Goal: Task Accomplishment & Management: Use online tool/utility

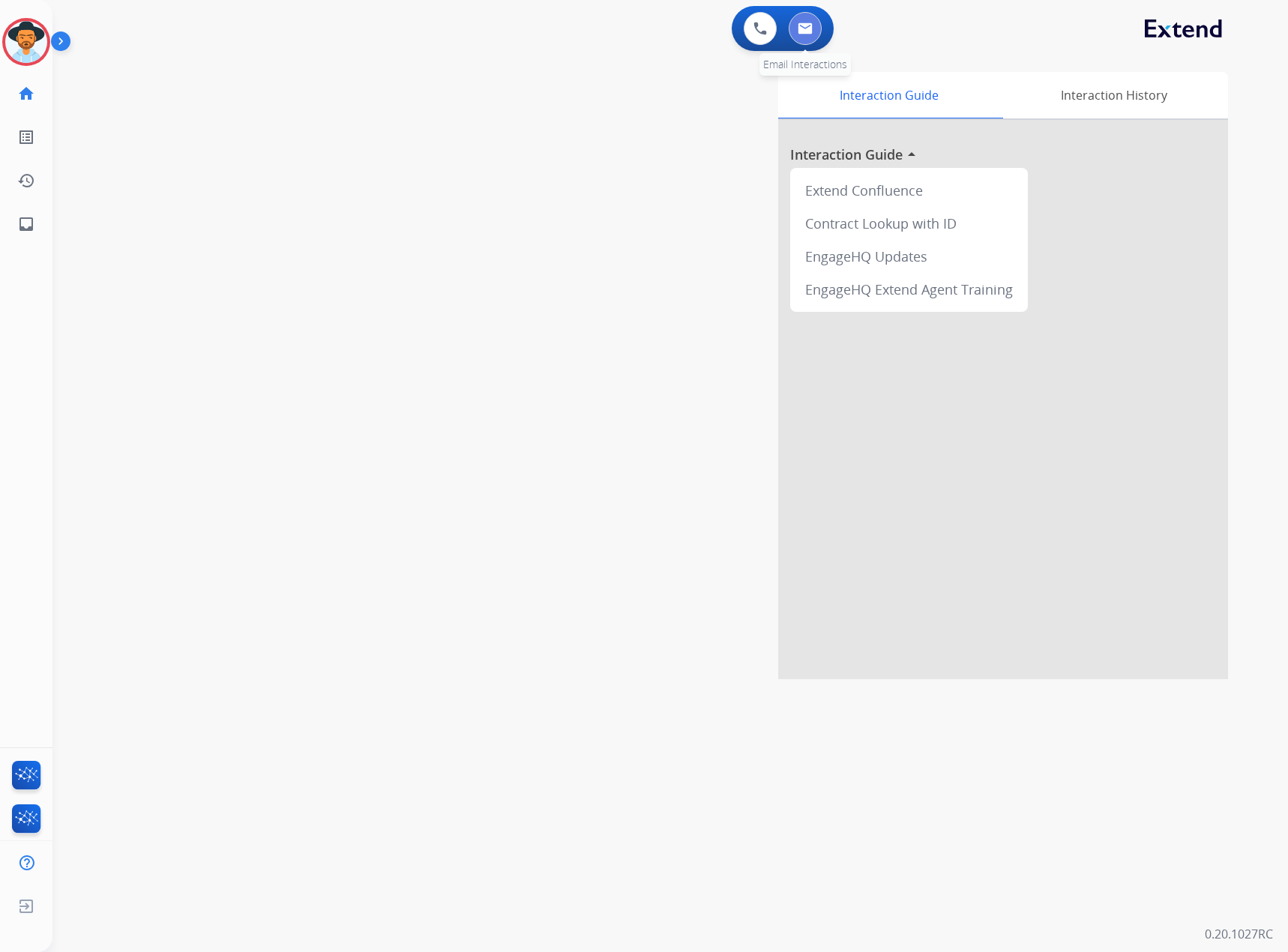
click at [814, 22] on button at bounding box center [805, 28] width 33 height 33
select select "**********"
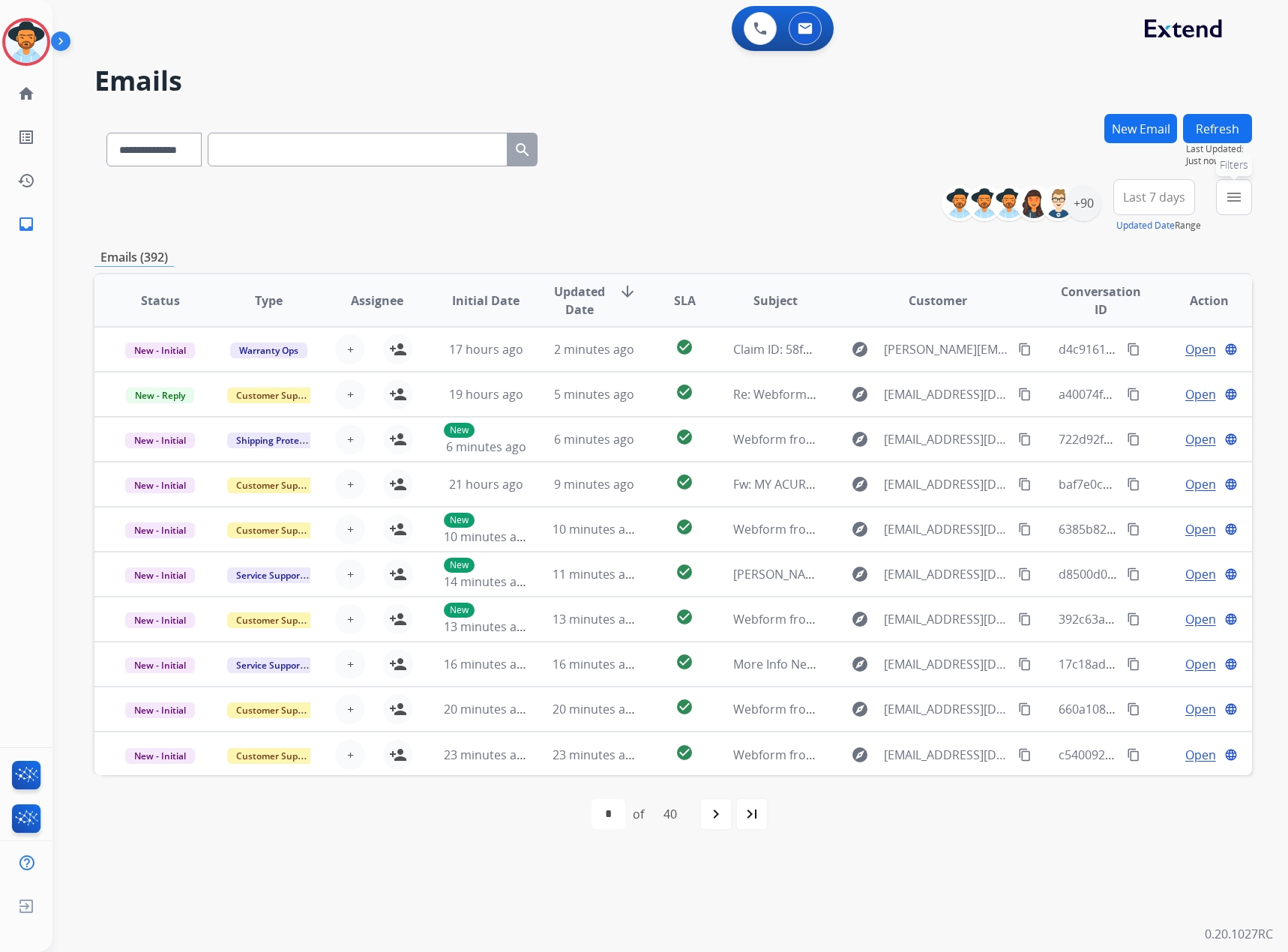
click at [1222, 193] on button "menu Filters" at bounding box center [1233, 197] width 36 height 36
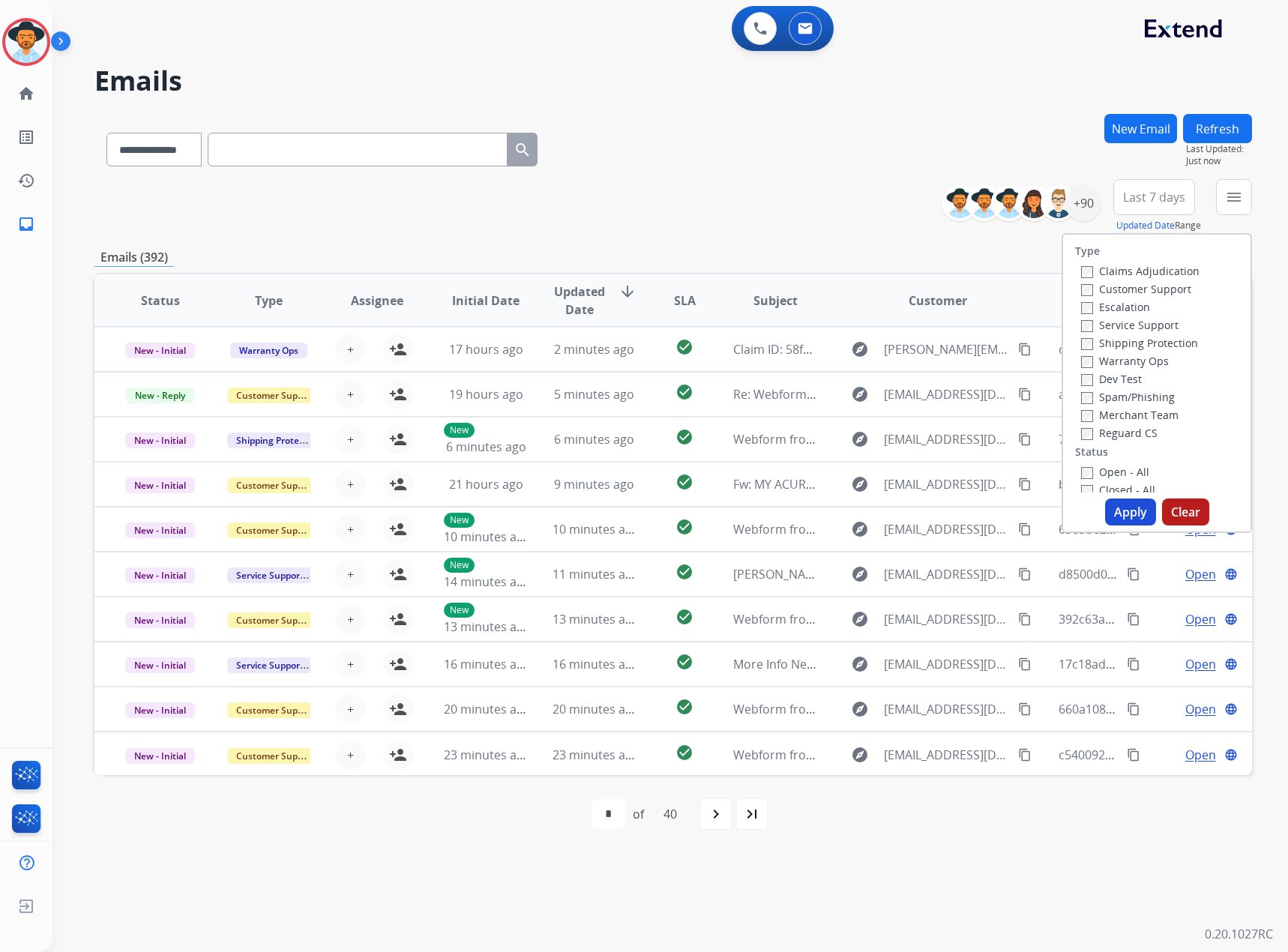
click at [1114, 328] on label "Service Support" at bounding box center [1129, 325] width 97 height 14
click at [1115, 355] on label "New - Initial" at bounding box center [1120, 358] width 79 height 14
click at [1111, 375] on label "New - Reply" at bounding box center [1120, 375] width 78 height 14
click at [1125, 515] on button "Apply" at bounding box center [1130, 512] width 51 height 27
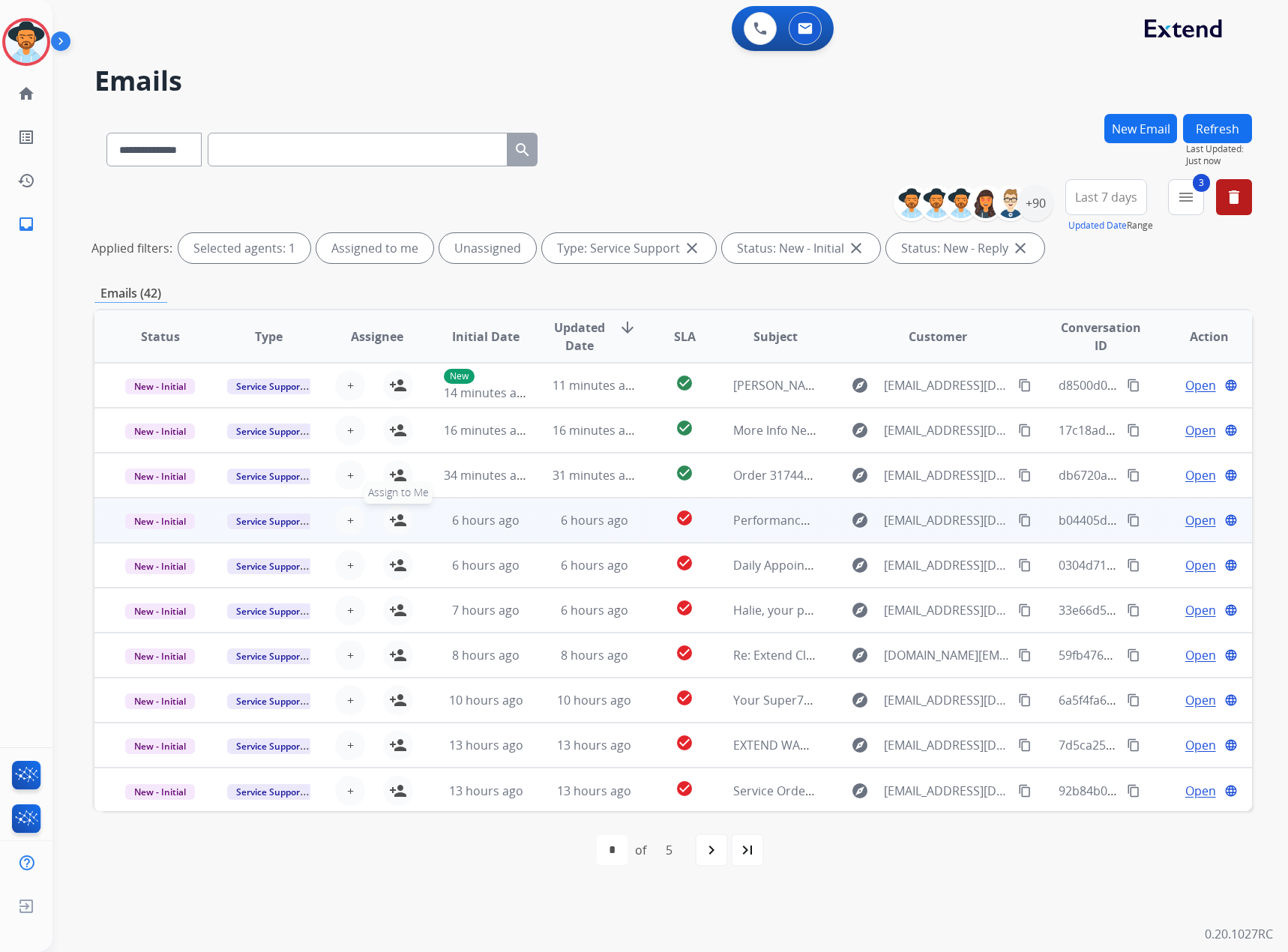
click at [395, 525] on mat-icon "person_add" at bounding box center [398, 520] width 18 height 18
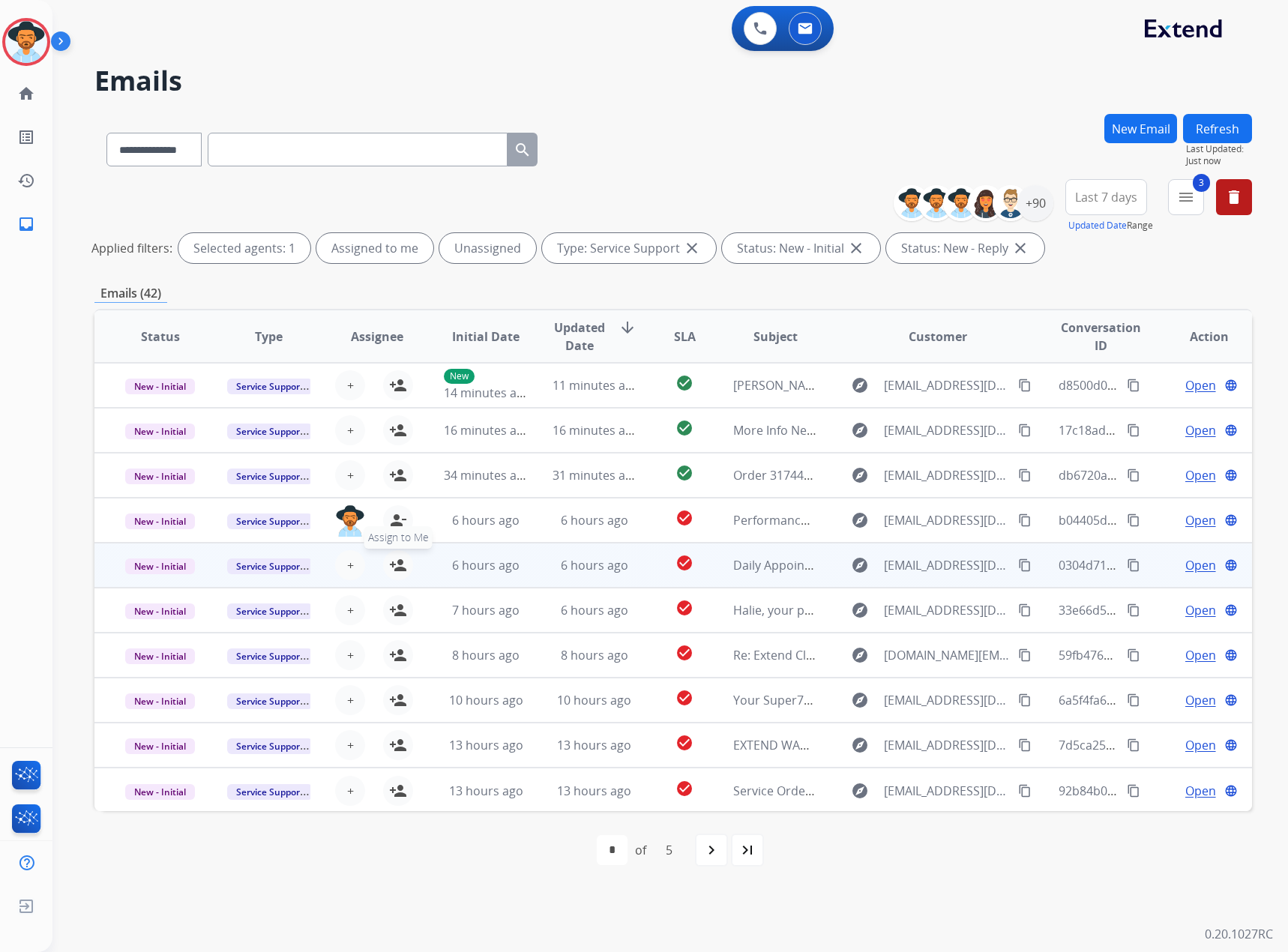
click at [393, 558] on mat-icon "person_add" at bounding box center [398, 565] width 18 height 18
click at [1188, 567] on span "Open" at bounding box center [1200, 565] width 31 height 18
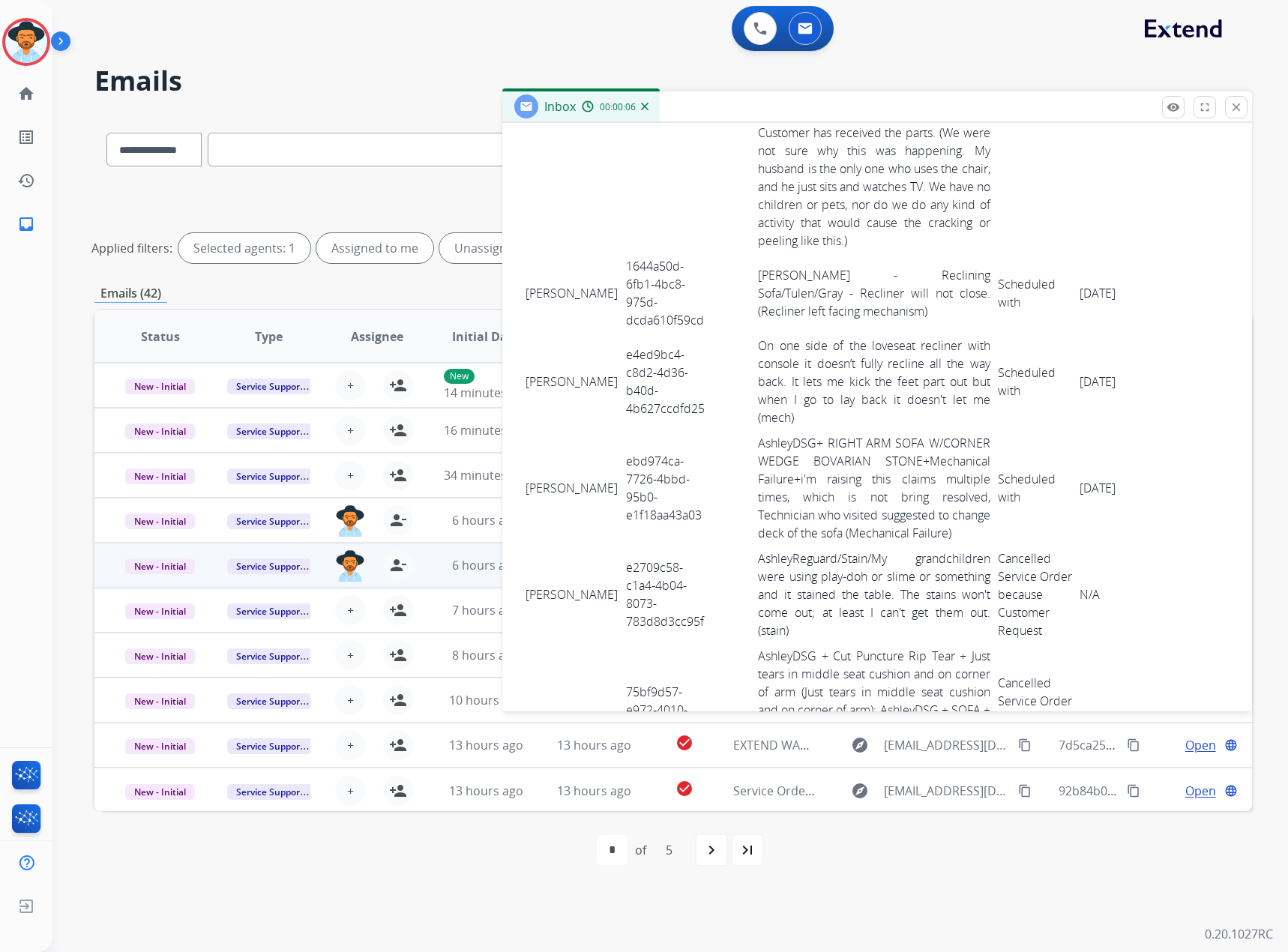
scroll to position [3064, 0]
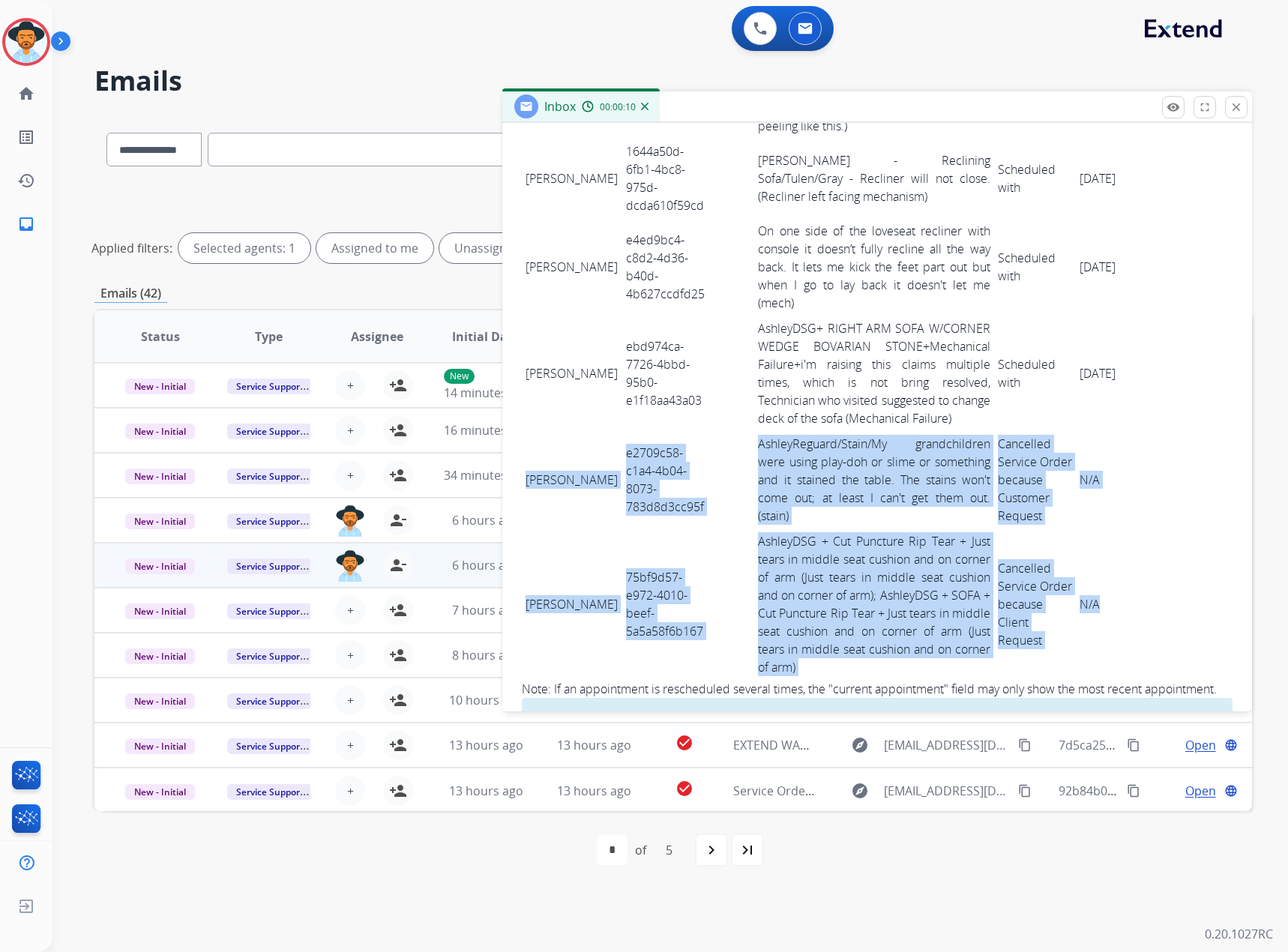
drag, startPoint x: 527, startPoint y: 366, endPoint x: 1090, endPoint y: 510, distance: 581.1
copy tbody "Shadeedah [PERSON_NAME] e2709c58-c1a4-4b04-8073-783d8d3cc95f AshleyReguard/Stai…"
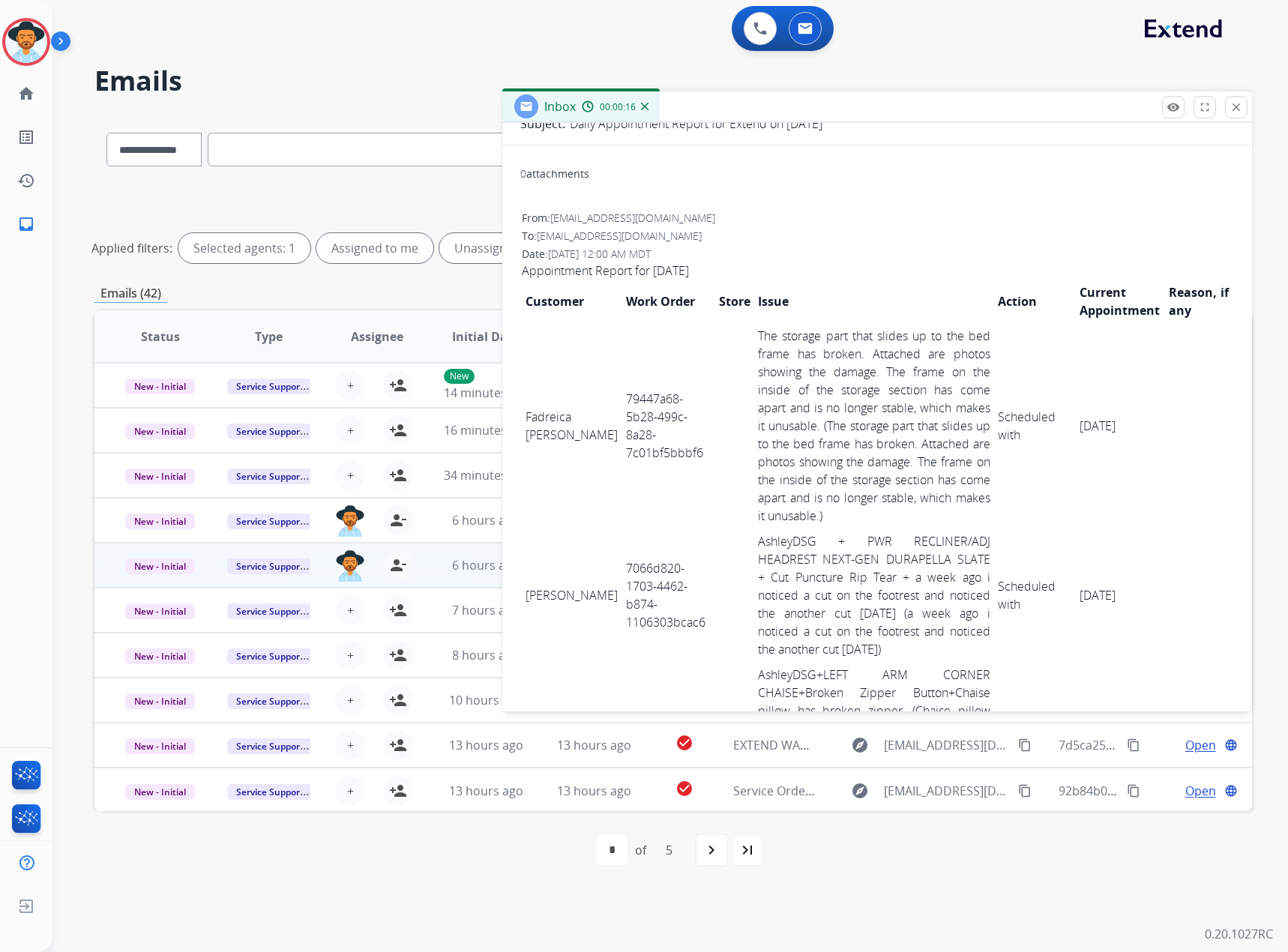
scroll to position [0, 0]
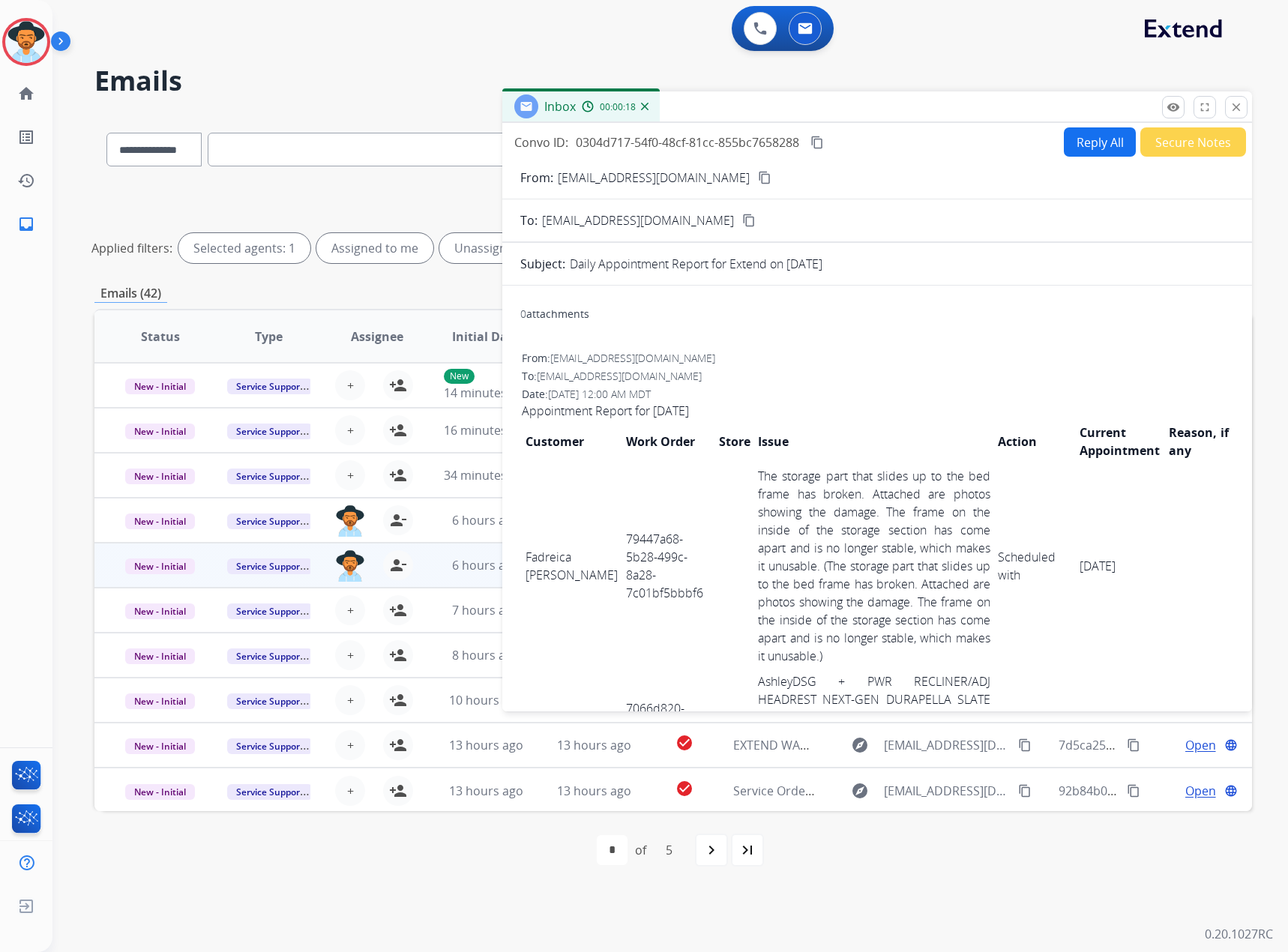
click at [818, 144] on mat-icon "content_copy" at bounding box center [817, 143] width 13 height 13
click at [1235, 104] on mat-icon "close" at bounding box center [1237, 107] width 13 height 13
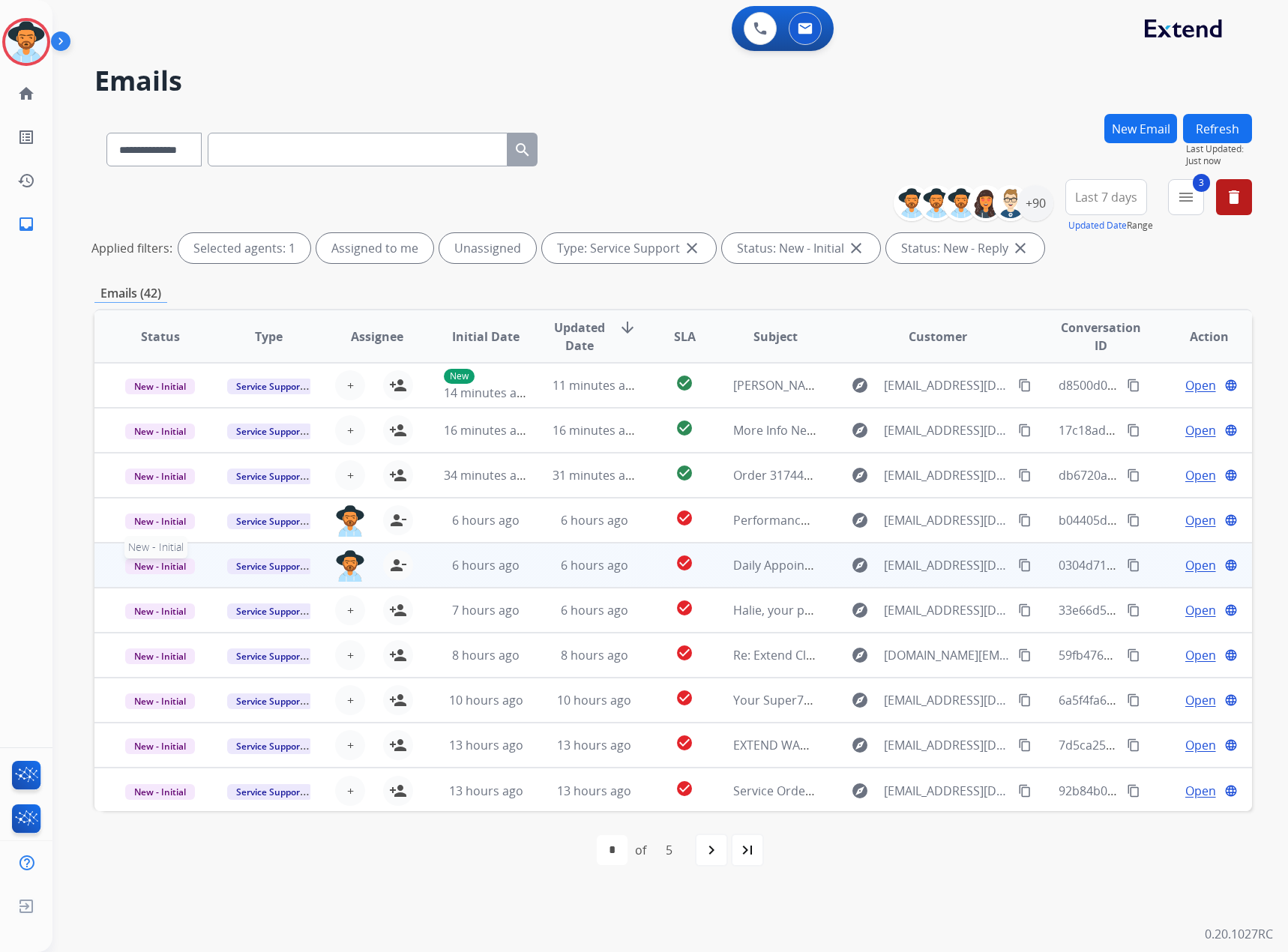
click at [163, 564] on span "New - Initial" at bounding box center [160, 566] width 70 height 16
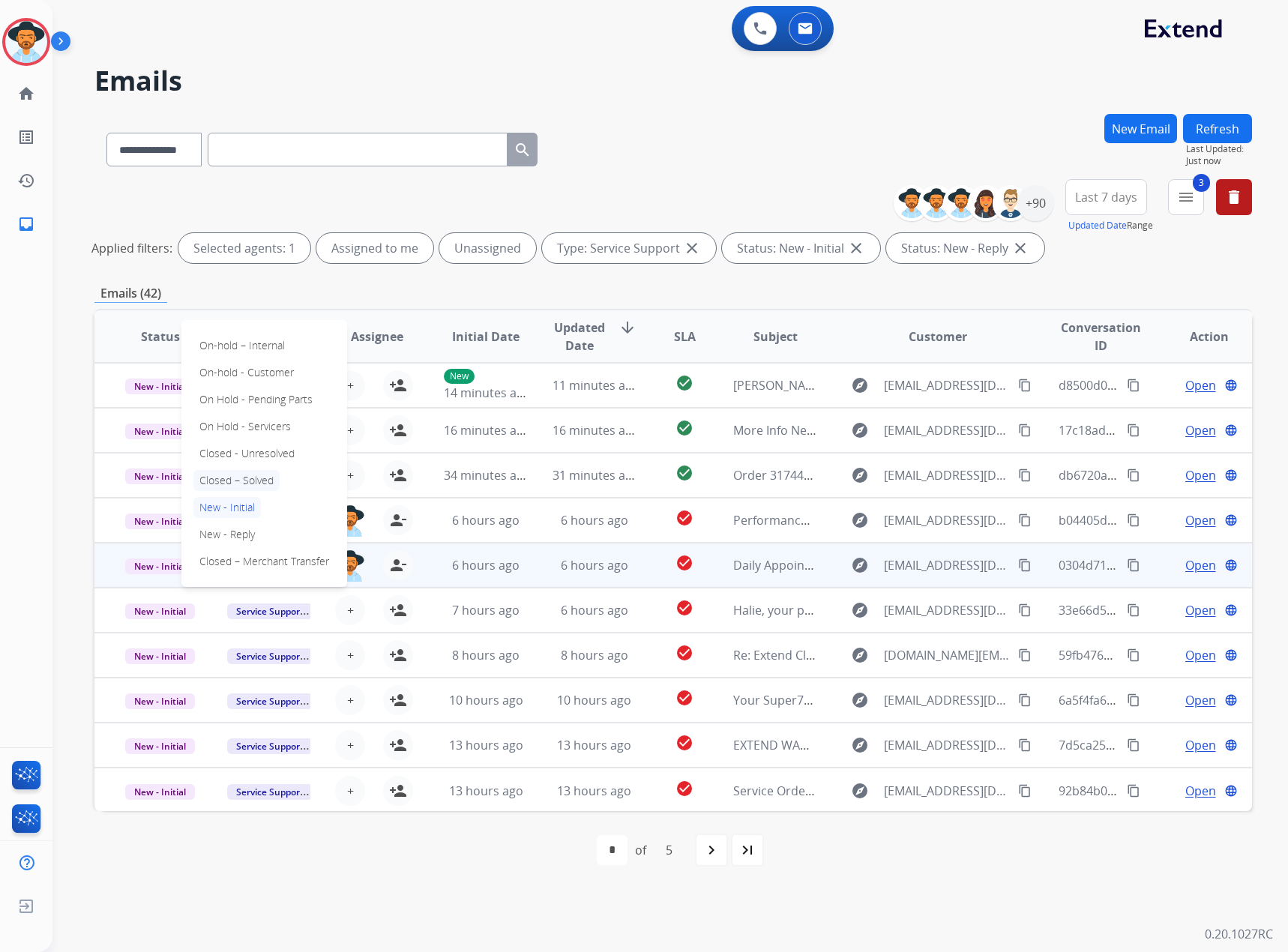
click at [259, 476] on p "Closed – Solved" at bounding box center [237, 480] width 86 height 21
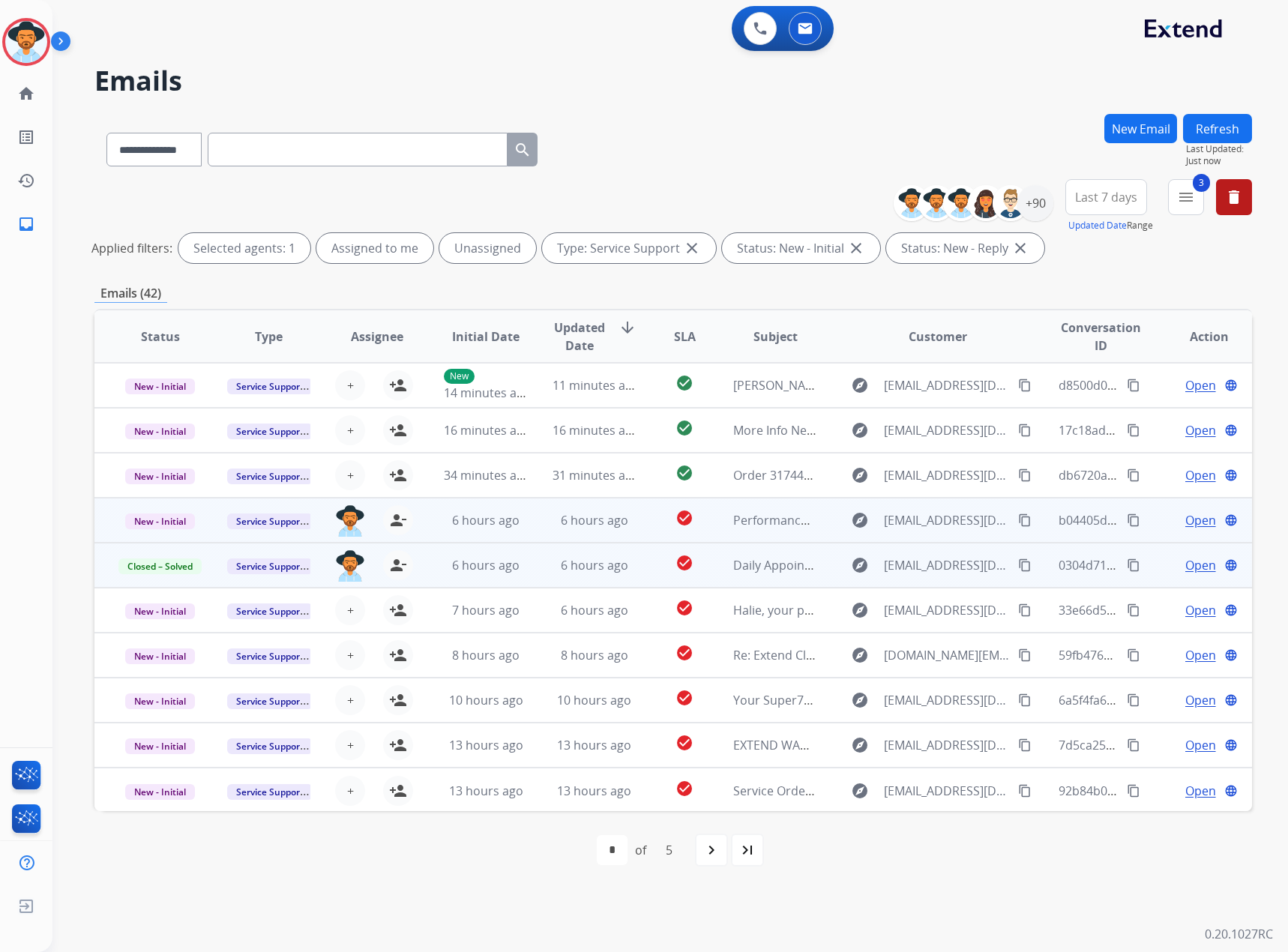
click at [1185, 520] on span "Open" at bounding box center [1200, 520] width 31 height 18
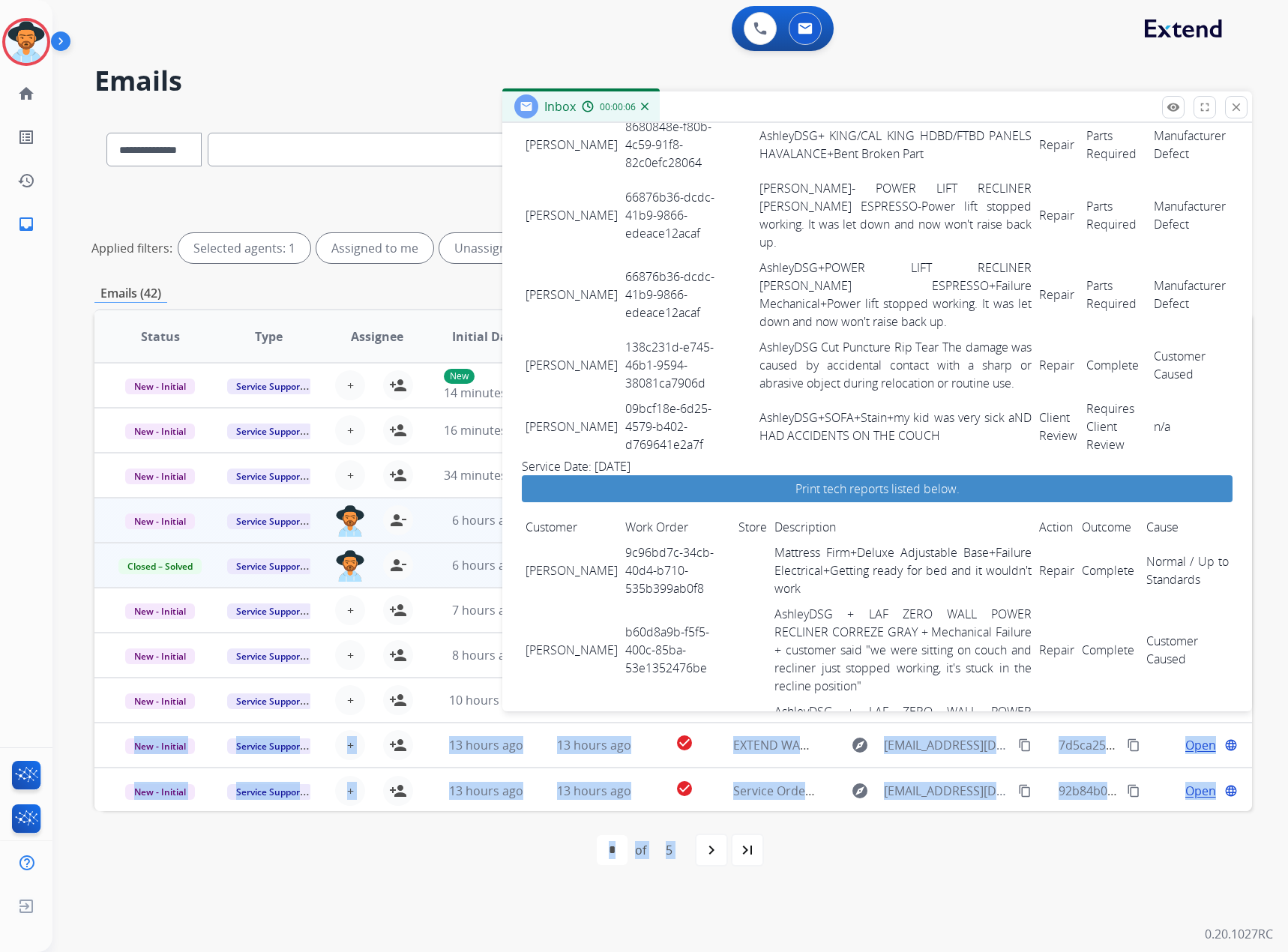
scroll to position [2001, 0]
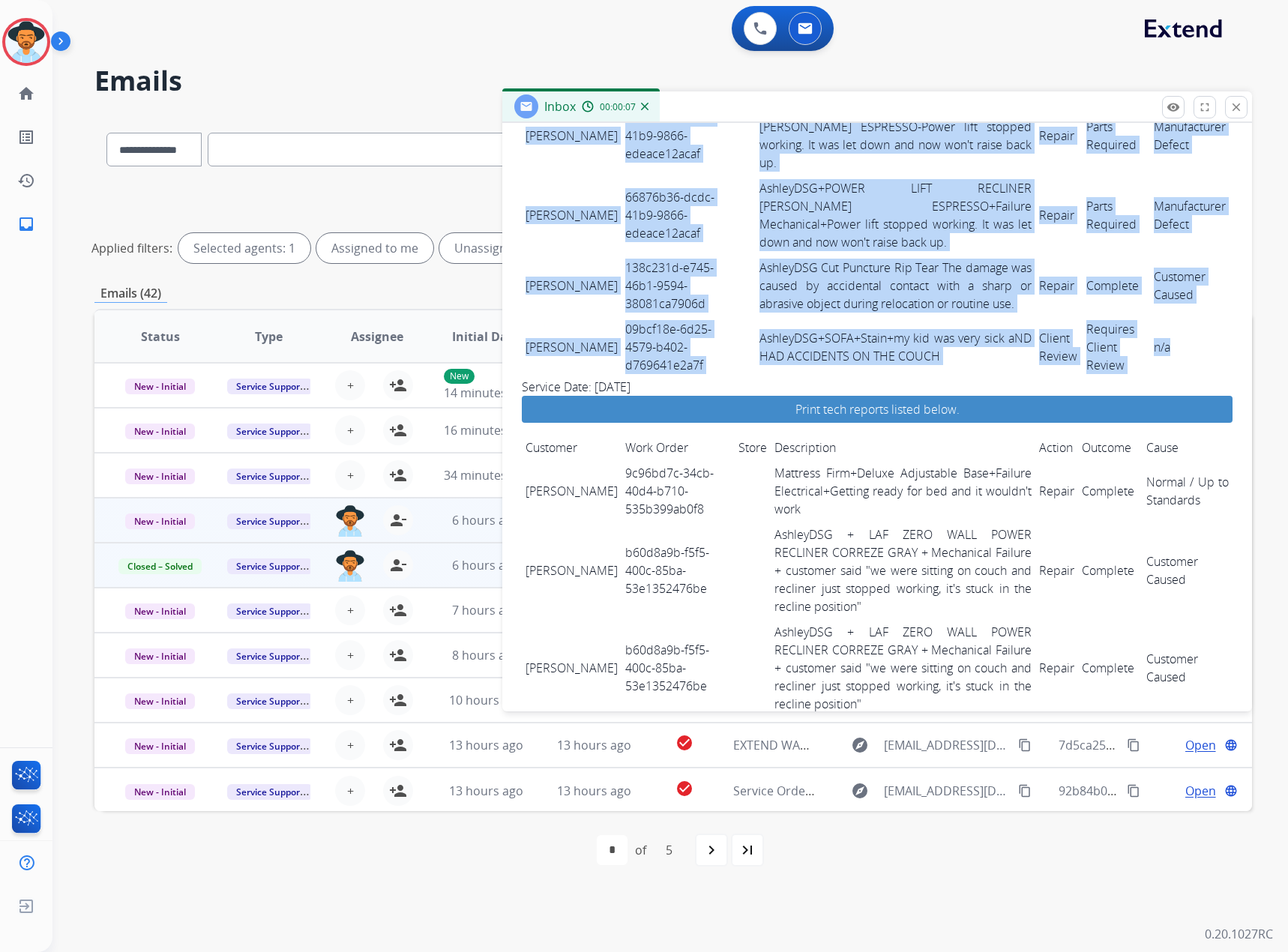
drag, startPoint x: 526, startPoint y: 334, endPoint x: 1177, endPoint y: 281, distance: 653.2
copy tbody "[PERSON_NAME] 09bcf18e-6d25-4579-b402-d769641e2a7f AshleyDSG+SOFA+Stain+my kid …"
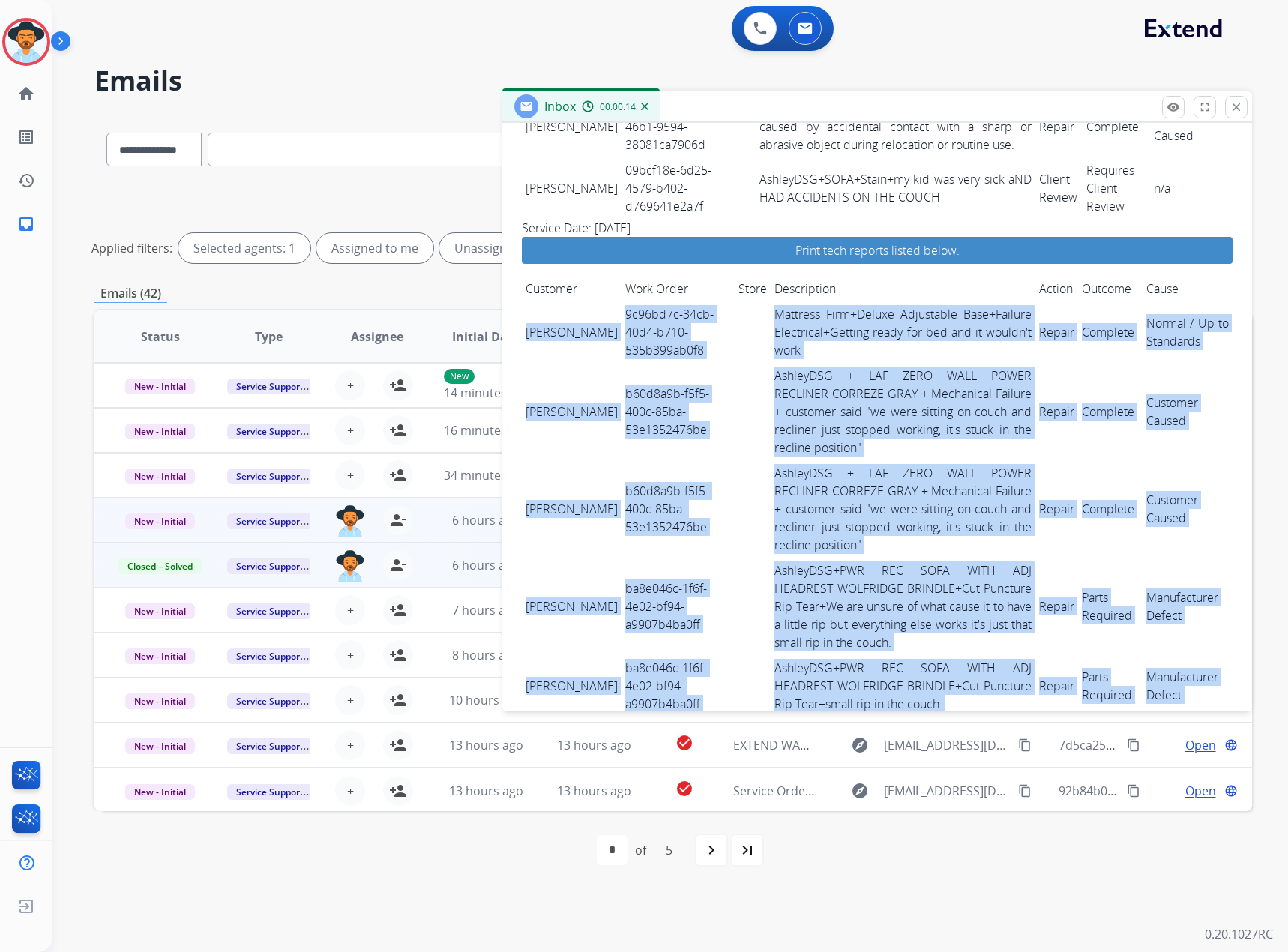
scroll to position [2161, 0]
drag, startPoint x: 529, startPoint y: 411, endPoint x: 1197, endPoint y: 583, distance: 689.8
click at [1197, 583] on tbody "[PERSON_NAME] 9c96bd7c-34cb-40d4-b710-535b399ab0f8 Mattress Firm+Deluxe Adjusta…" at bounding box center [877, 508] width 710 height 416
copy tbody "[PERSON_NAME] 9c96bd7c-34cb-40d4-b710-535b399ab0f8 Mattress Firm+Deluxe Adjusta…"
click at [1234, 104] on mat-icon "close" at bounding box center [1237, 107] width 13 height 13
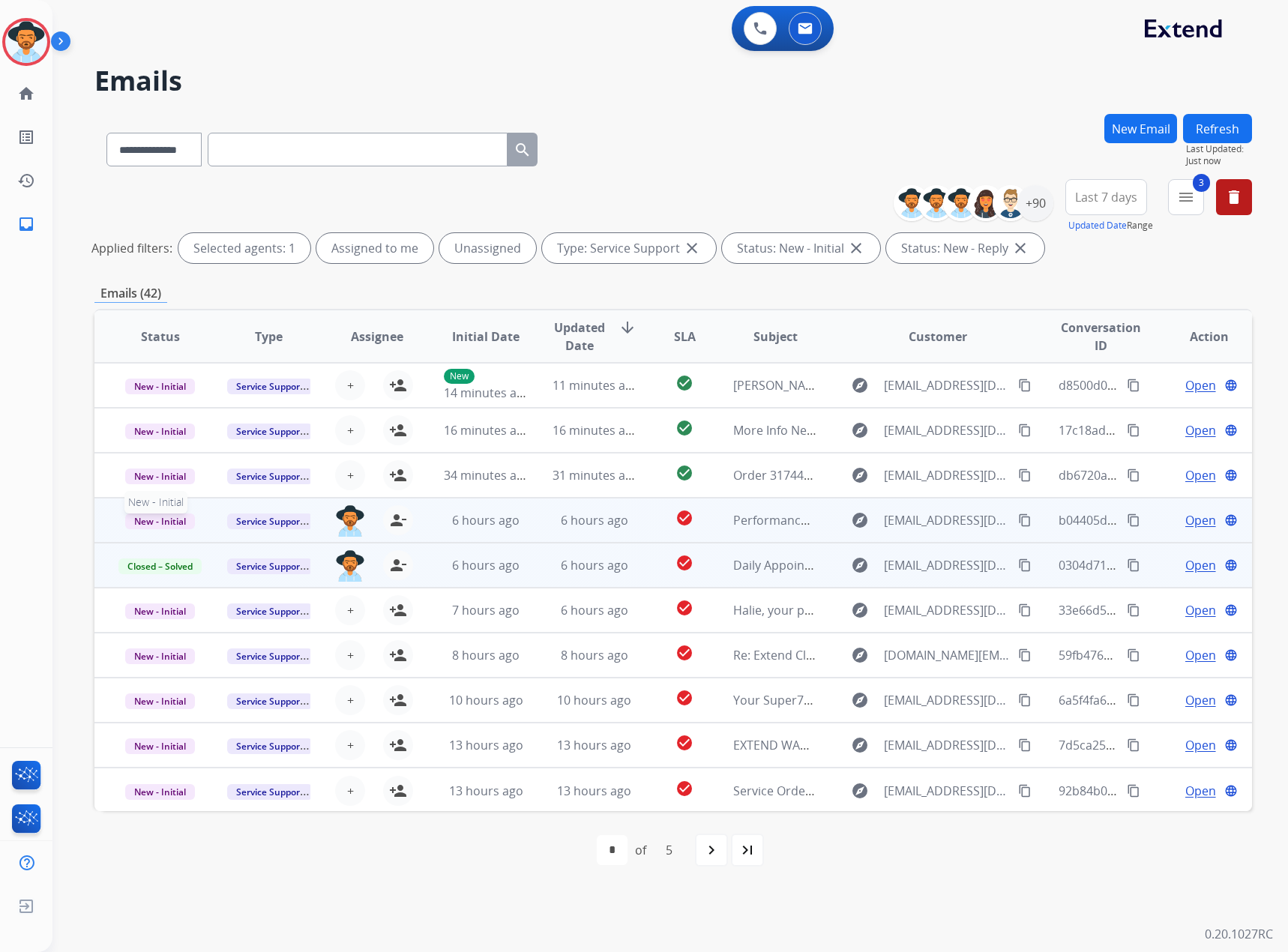
click at [168, 523] on span "New - Initial" at bounding box center [160, 521] width 70 height 16
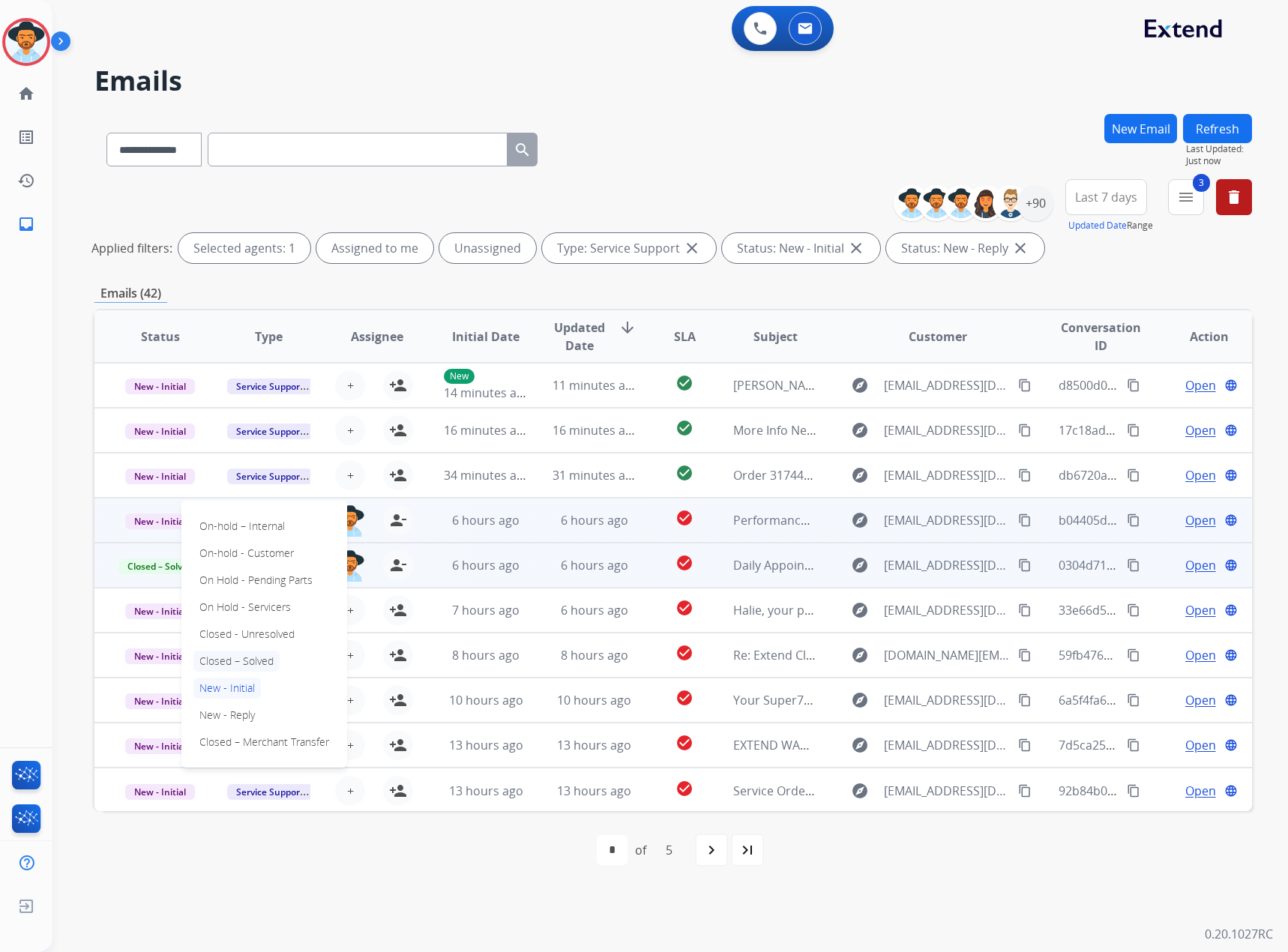
click at [244, 661] on p "Closed – Solved" at bounding box center [237, 661] width 86 height 21
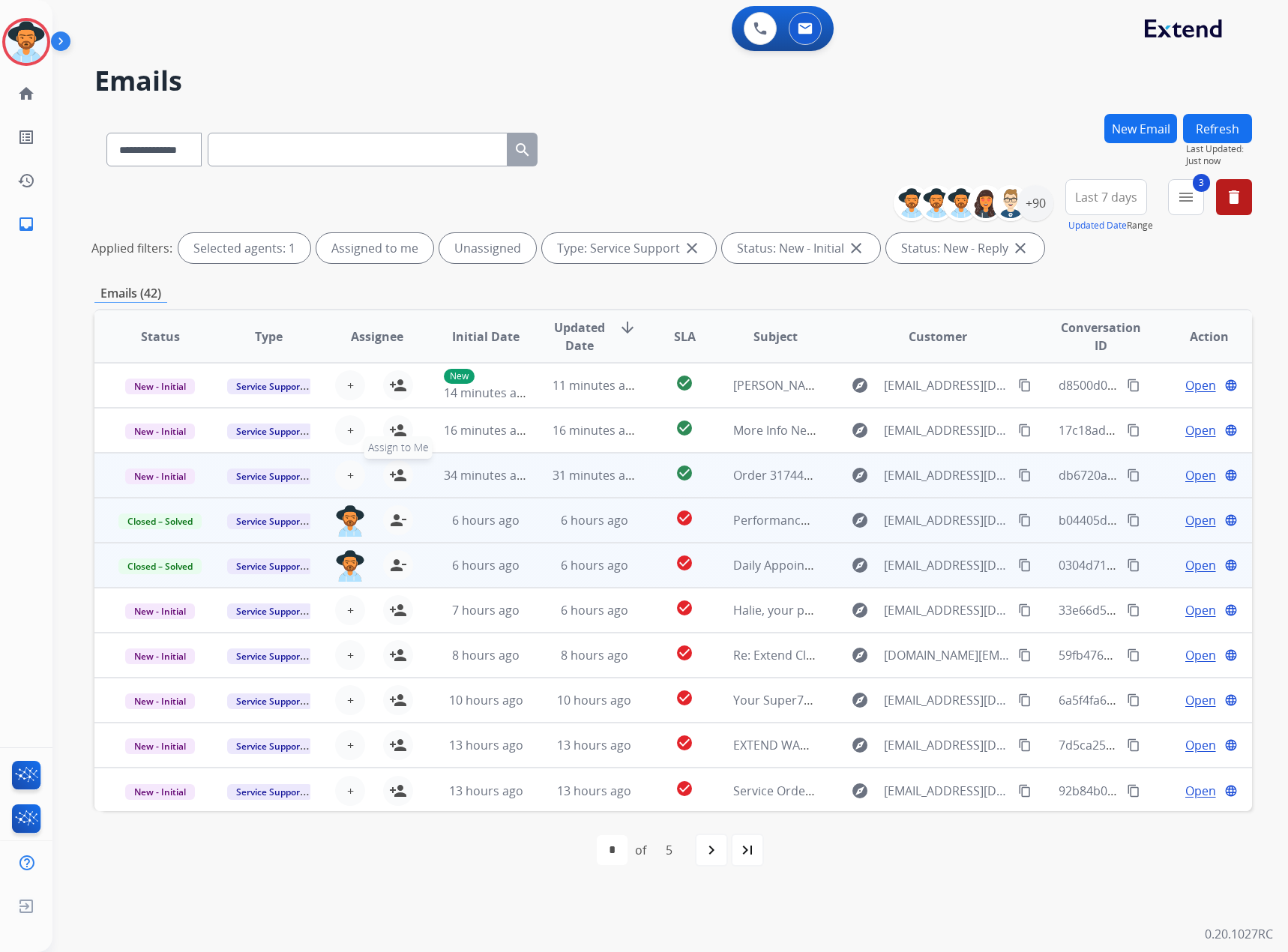
click at [393, 476] on mat-icon "person_add" at bounding box center [398, 476] width 18 height 18
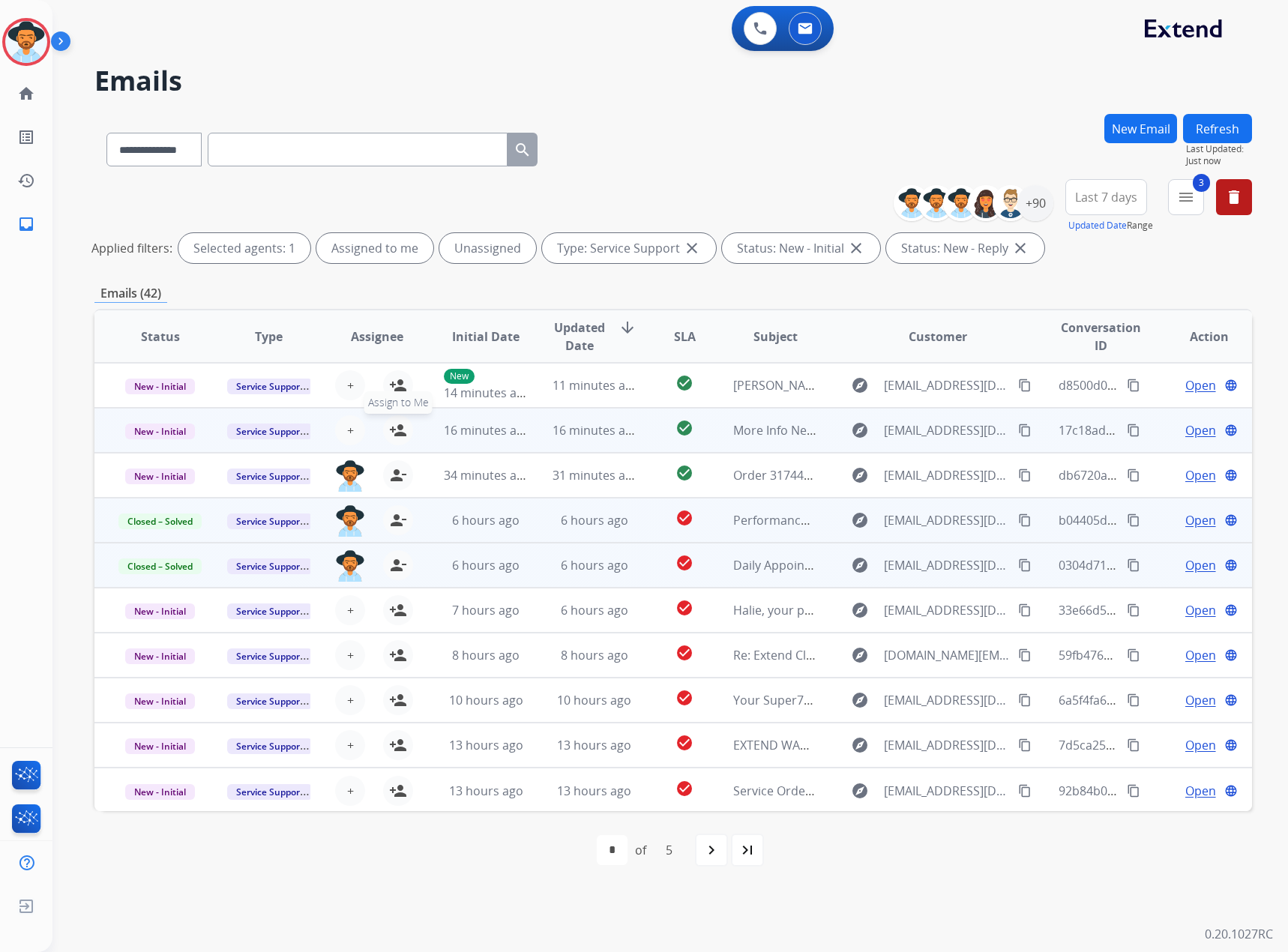
click at [406, 430] on button "person_add Assign to Me" at bounding box center [398, 431] width 30 height 30
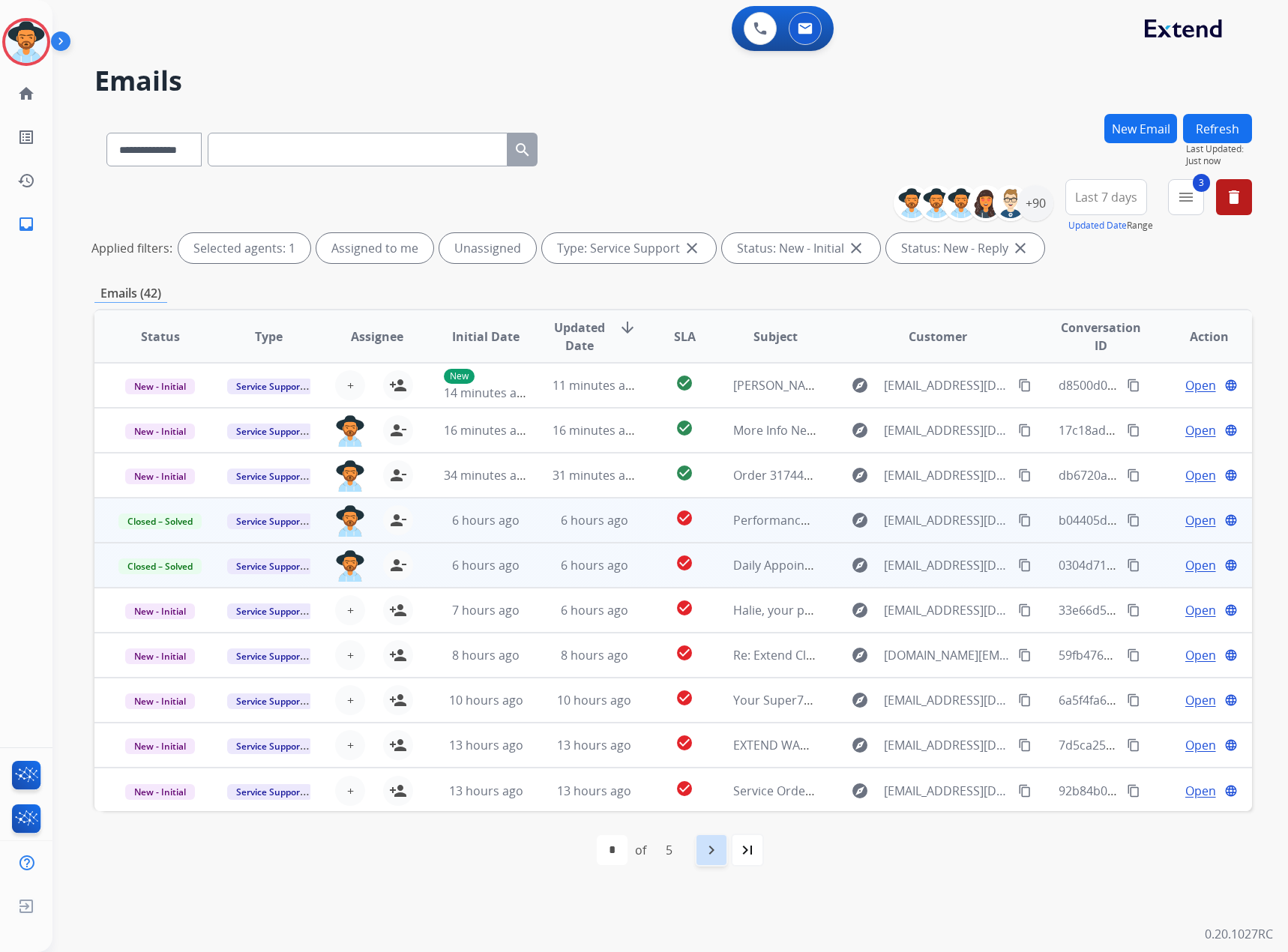
click at [718, 865] on div "navigate_next" at bounding box center [712, 851] width 33 height 33
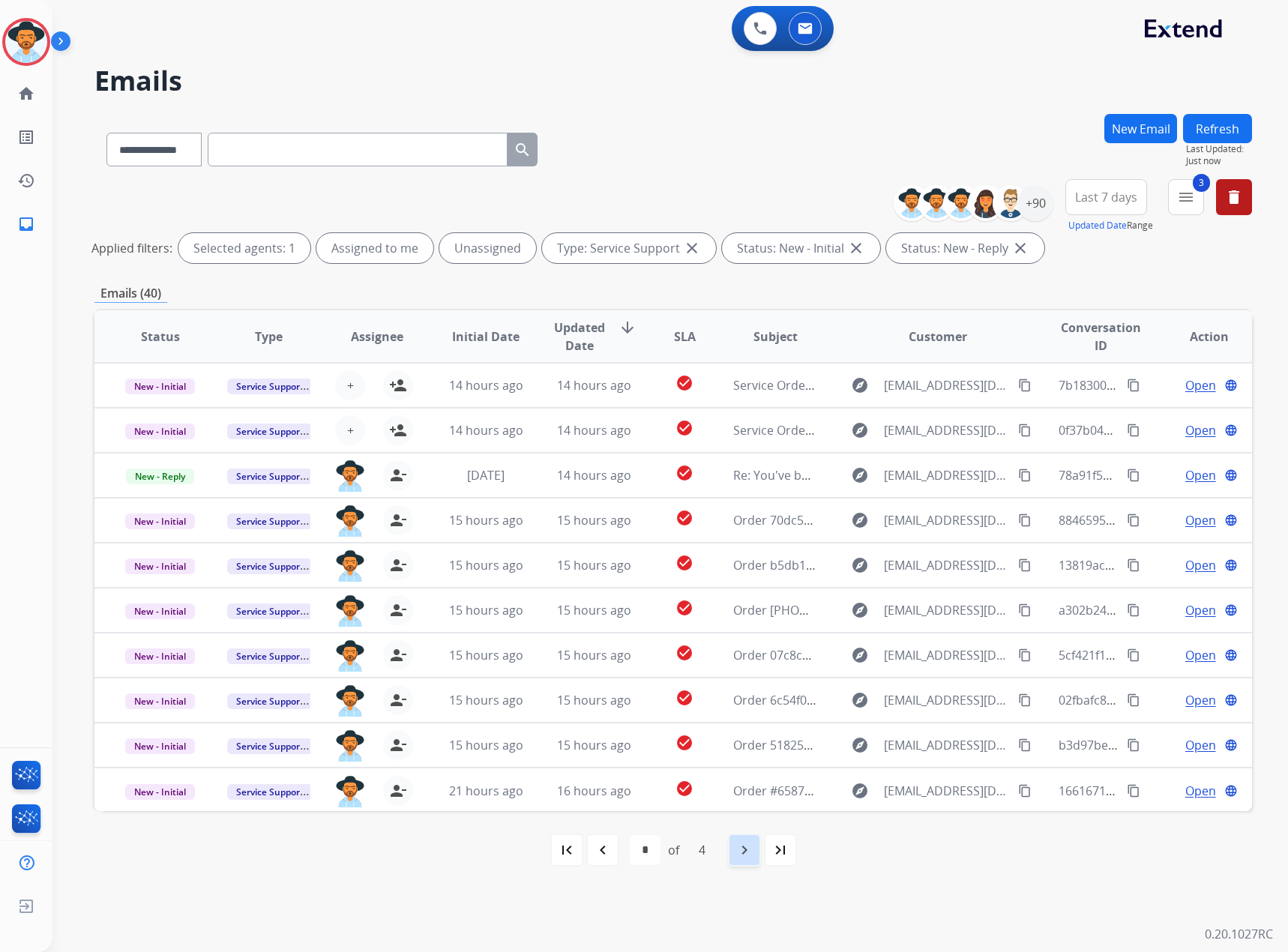
click at [742, 843] on mat-icon "navigate_next" at bounding box center [744, 851] width 18 height 18
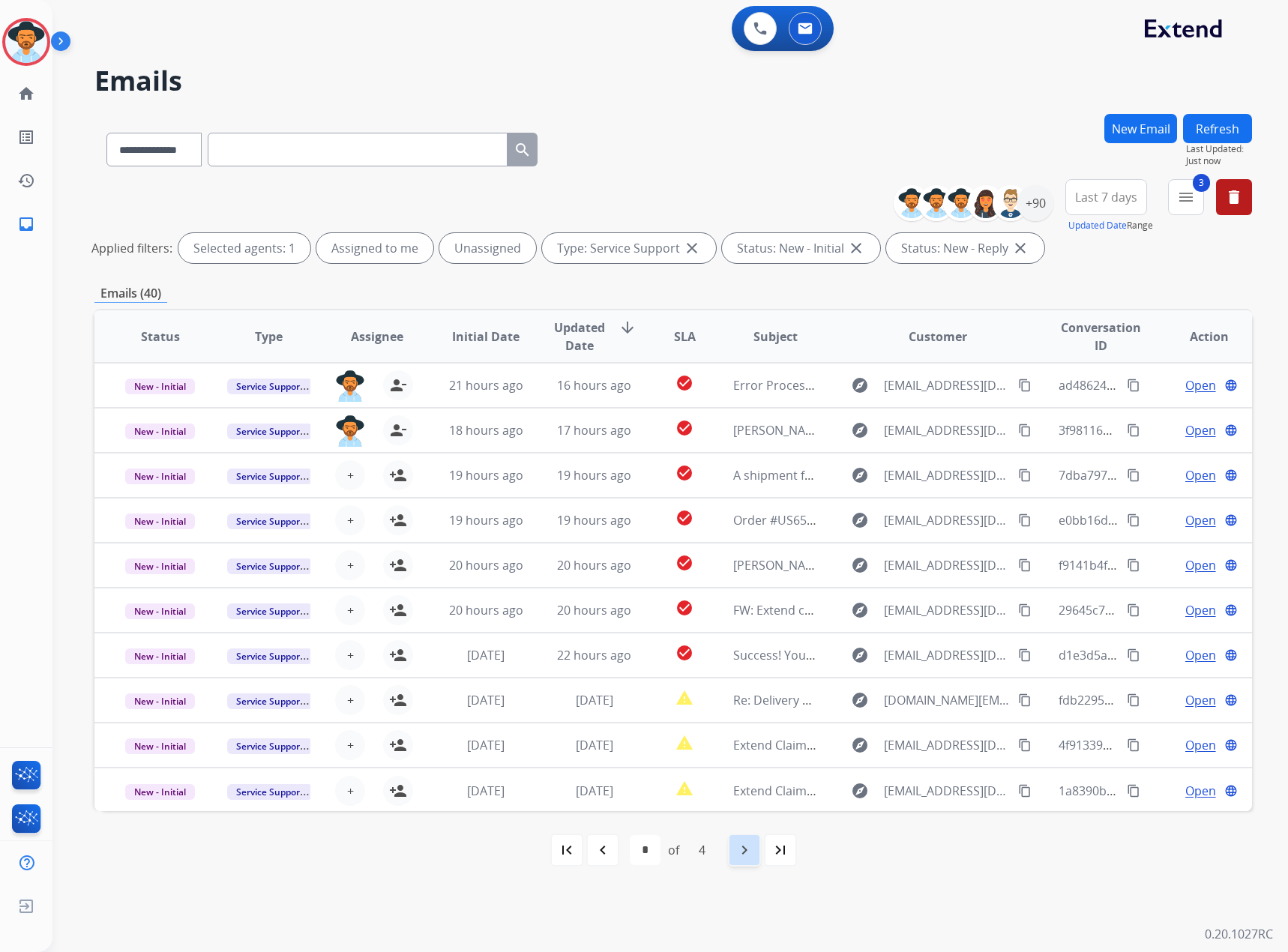
click at [749, 859] on div "navigate_next" at bounding box center [744, 851] width 33 height 33
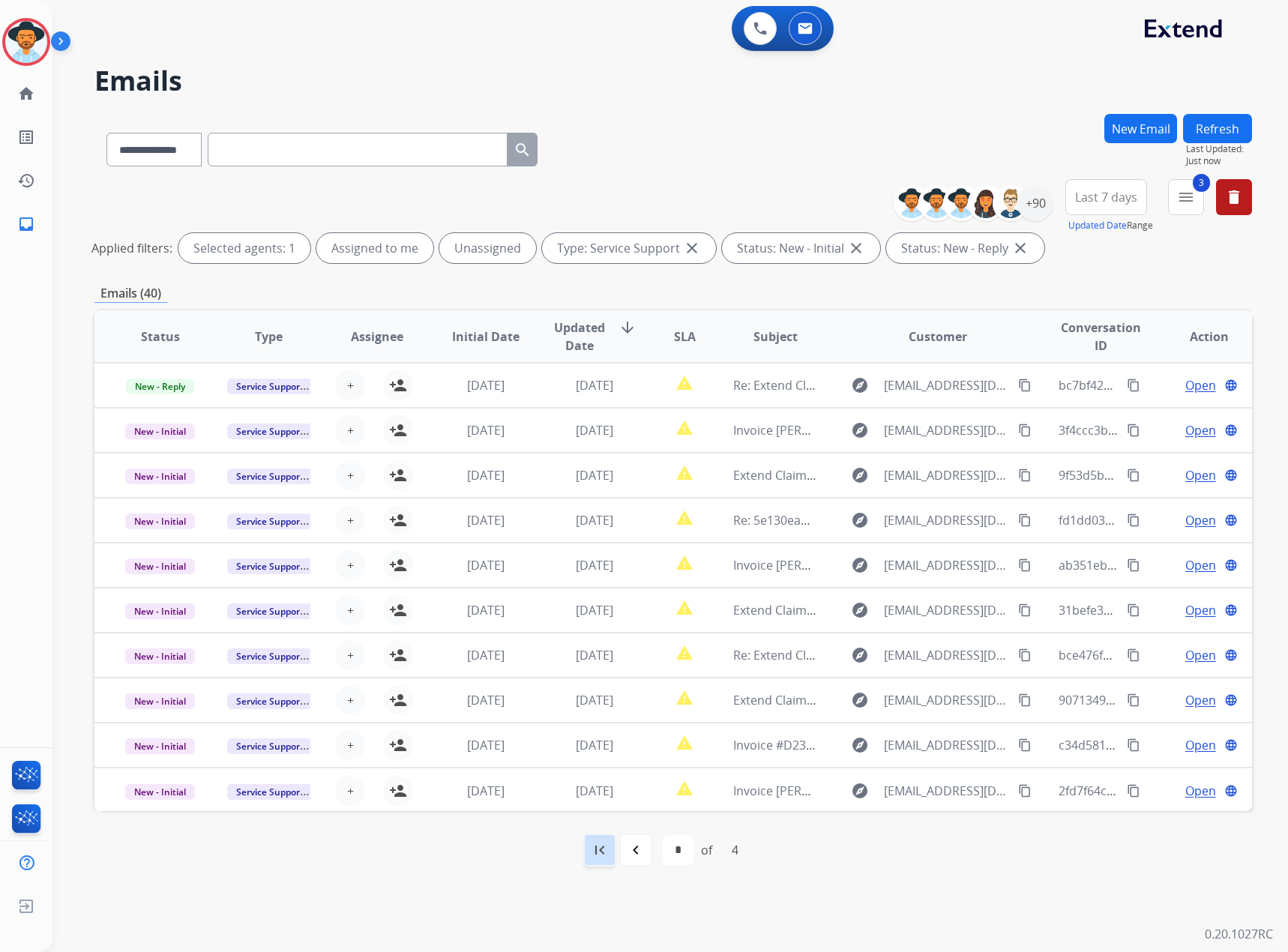
click at [604, 855] on mat-icon "first_page" at bounding box center [600, 851] width 18 height 18
select select "*"
